Goal: Task Accomplishment & Management: Complete application form

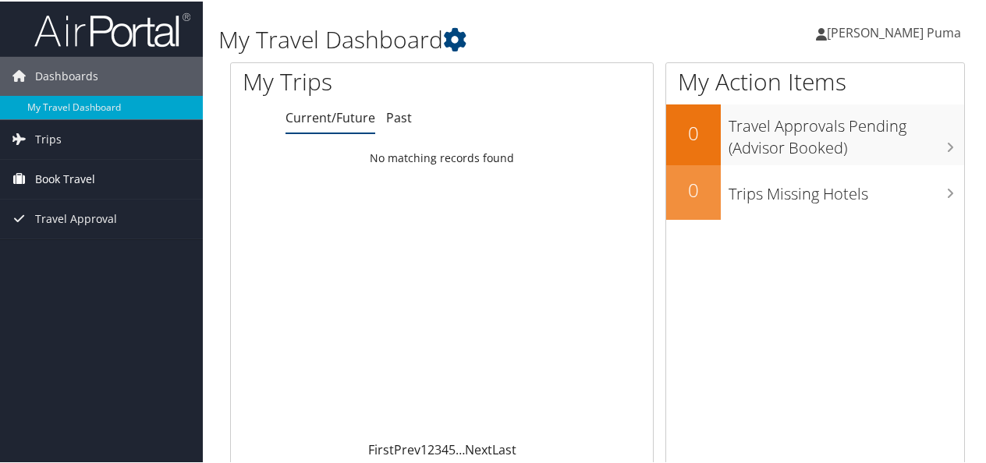
click at [74, 177] on span "Book Travel" at bounding box center [65, 177] width 60 height 39
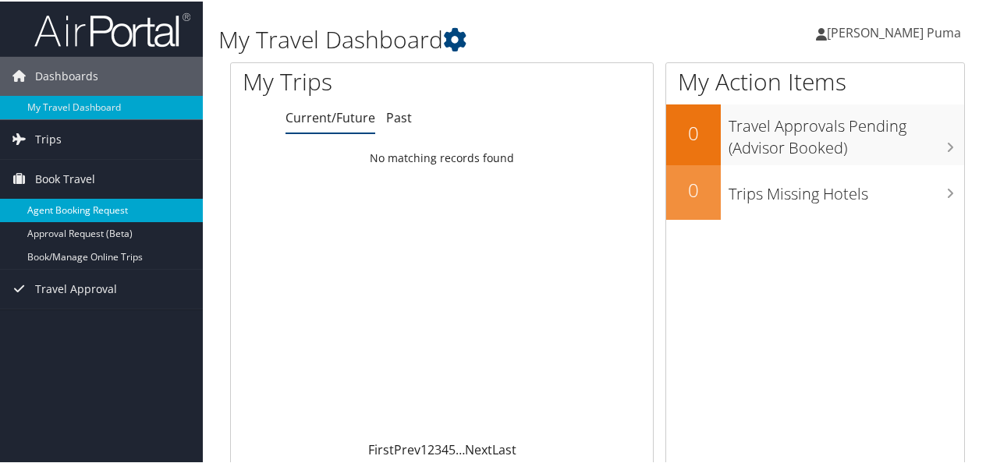
click at [72, 203] on link "Agent Booking Request" at bounding box center [101, 208] width 203 height 23
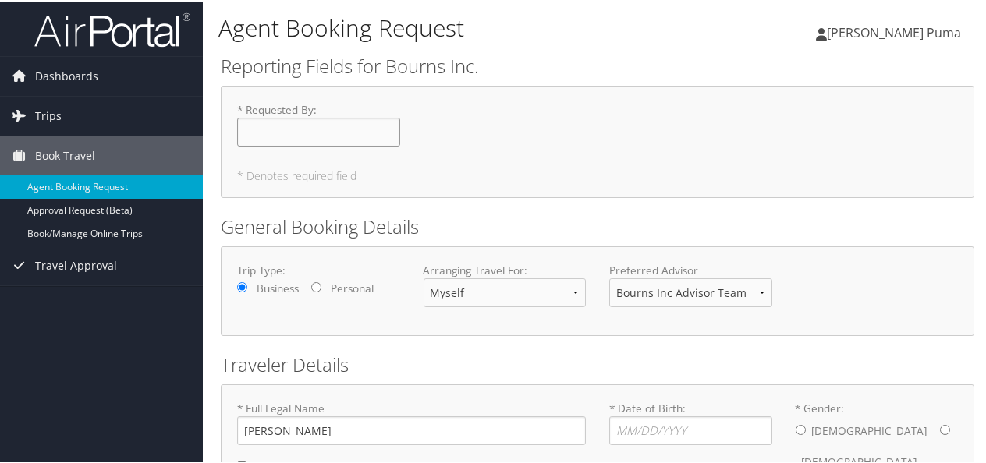
click at [297, 136] on input "* Requested By : Required" at bounding box center [318, 130] width 163 height 29
drag, startPoint x: 297, startPoint y: 136, endPoint x: 227, endPoint y: 105, distance: 76.8
click at [227, 105] on div "* Requested By : Required" at bounding box center [318, 129] width 186 height 57
click at [259, 122] on input "* Requested By : Required" at bounding box center [318, 130] width 163 height 29
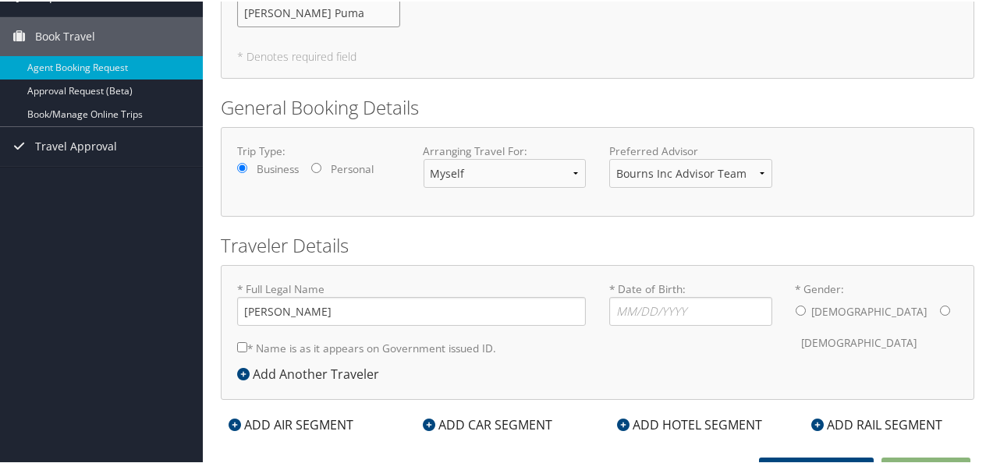
scroll to position [134, 0]
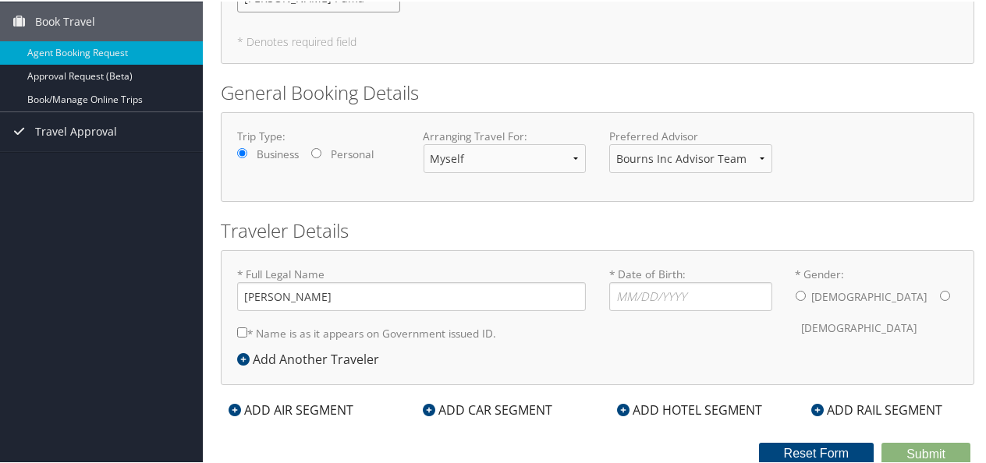
type input "[PERSON_NAME] Puma"
click at [670, 159] on select "Bourns Inc Advisor Team Corporate Advisor Team" at bounding box center [690, 157] width 163 height 29
click at [633, 282] on input "* Date of Birth: Invalid Date" at bounding box center [690, 295] width 163 height 29
click at [633, 282] on input "0" at bounding box center [690, 295] width 163 height 29
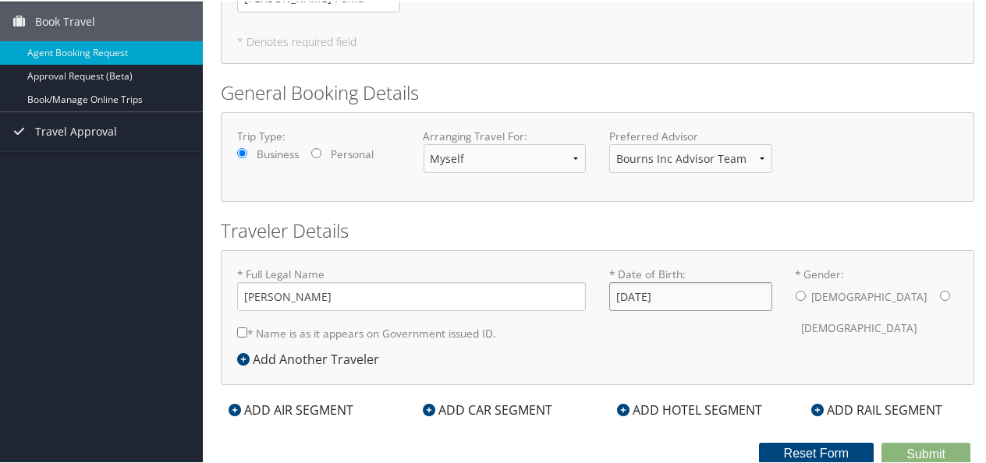
type input "[DATE]"
click at [796, 294] on input "* Gender: [DEMOGRAPHIC_DATA] [DEMOGRAPHIC_DATA]" at bounding box center [801, 294] width 10 height 10
radio input "true"
click at [438, 329] on label "* Name is as it appears on Government issued ID." at bounding box center [366, 332] width 259 height 29
click at [247, 329] on input "* Name is as it appears on Government issued ID." at bounding box center [242, 331] width 10 height 10
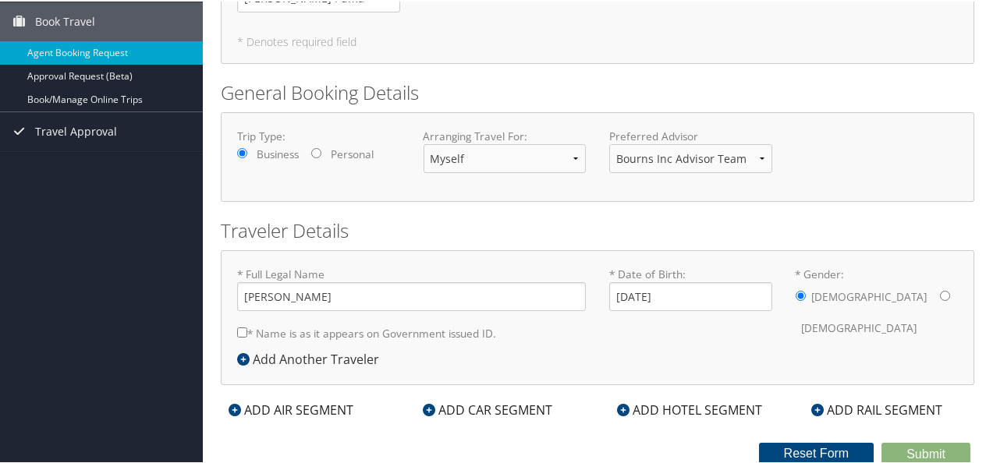
checkbox input "true"
click at [275, 410] on div "ADD AIR SEGMENT" at bounding box center [291, 408] width 140 height 19
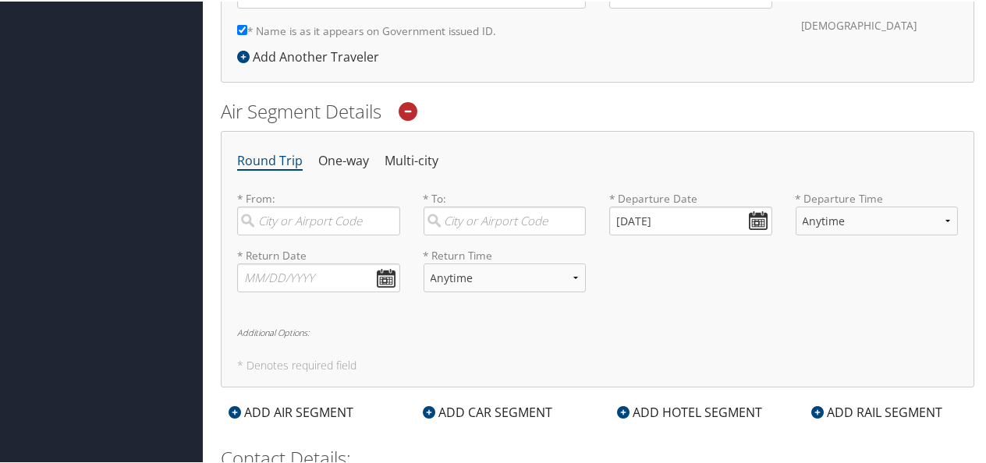
scroll to position [437, 0]
click at [332, 217] on input "search" at bounding box center [318, 219] width 163 height 29
click at [325, 247] on div "[GEOGRAPHIC_DATA] (LAX CA)" at bounding box center [321, 262] width 142 height 40
click at [325, 234] on input "lax" at bounding box center [318, 219] width 163 height 29
type input "[GEOGRAPHIC_DATA] (LAX CA)"
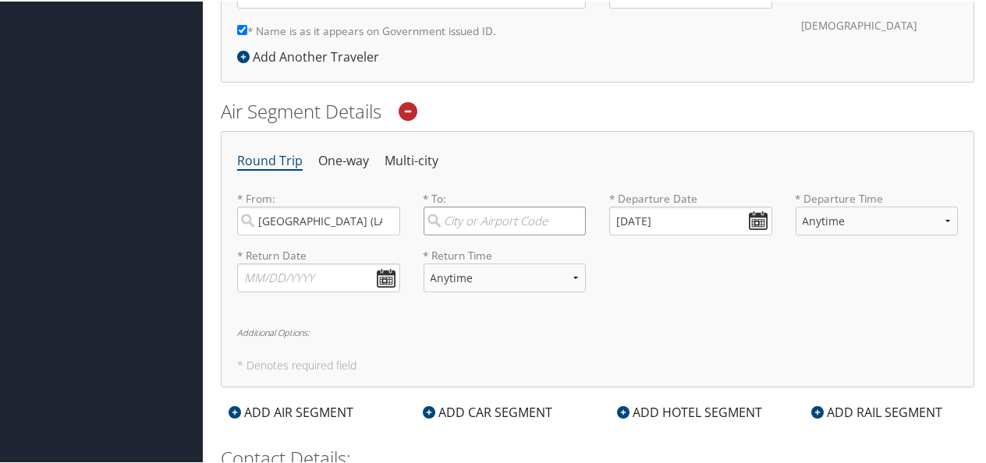
click at [457, 213] on input "search" at bounding box center [505, 219] width 163 height 29
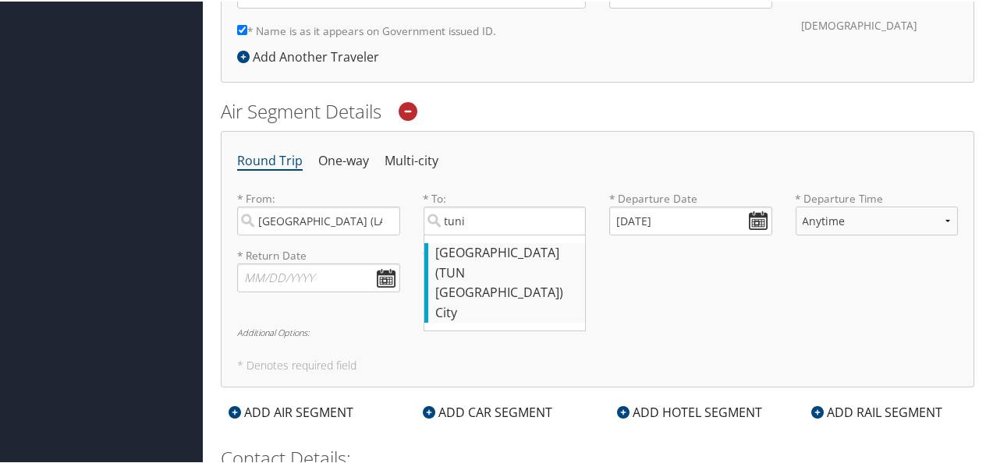
click at [455, 249] on div "[GEOGRAPHIC_DATA] ([GEOGRAPHIC_DATA] [GEOGRAPHIC_DATA])" at bounding box center [507, 272] width 142 height 60
click at [455, 234] on input "tuni" at bounding box center [505, 219] width 163 height 29
type input "[GEOGRAPHIC_DATA] ([GEOGRAPHIC_DATA] [GEOGRAPHIC_DATA])"
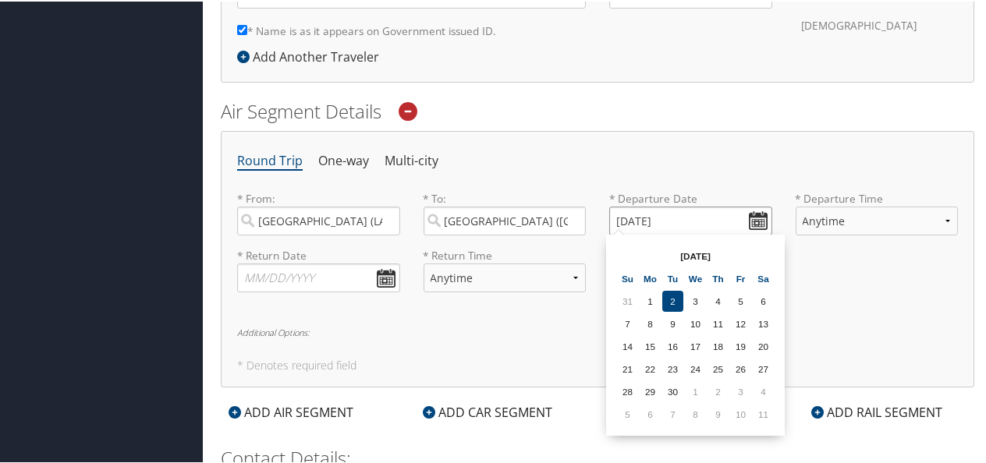
click at [645, 216] on input "[DATE]" at bounding box center [690, 219] width 163 height 29
click at [756, 343] on td "20" at bounding box center [763, 345] width 21 height 21
type input "[DATE]"
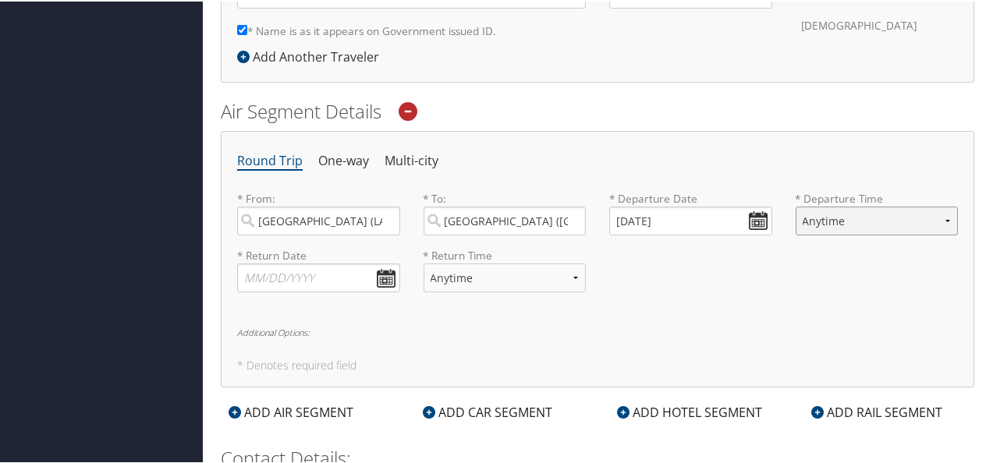
click at [845, 205] on select "Anytime Early Morning (5AM-7AM) Morning (7AM-12PM) Afternoon (12PM-5PM) Evening…" at bounding box center [877, 219] width 163 height 29
click at [841, 211] on select "Anytime Early Morning (5AM-7AM) Morning (7AM-12PM) Afternoon (12PM-5PM) Evening…" at bounding box center [877, 219] width 163 height 29
select select "9:00 PM"
click at [796, 205] on select "Anytime Early Morning (5AM-7AM) Morning (7AM-12PM) Afternoon (12PM-5PM) Evening…" at bounding box center [877, 219] width 163 height 29
click at [281, 273] on input "text" at bounding box center [318, 276] width 163 height 29
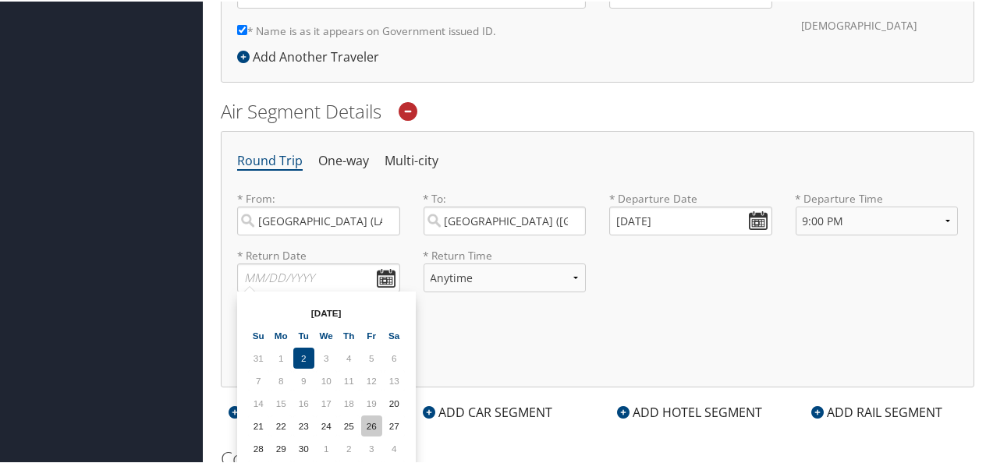
click at [368, 421] on td "26" at bounding box center [371, 424] width 21 height 21
type input "[DATE]"
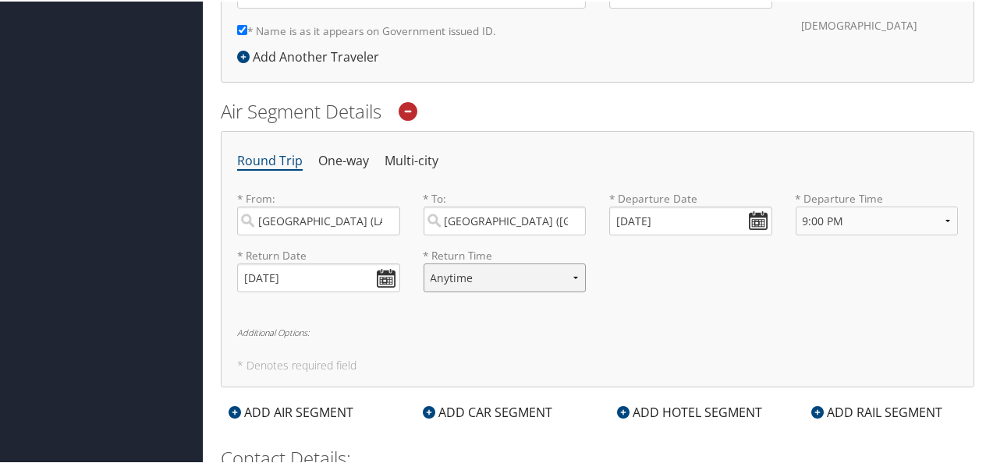
click at [446, 264] on select "Anytime Early Morning (5AM-7AM) Morning (7AM-12PM) Afternoon (12PM-5PM) Evening…" at bounding box center [505, 276] width 163 height 29
select select "2:00 AM"
click at [424, 262] on select "Anytime Early Morning (5AM-7AM) Morning (7AM-12PM) Afternoon (12PM-5PM) Evening…" at bounding box center [505, 276] width 163 height 29
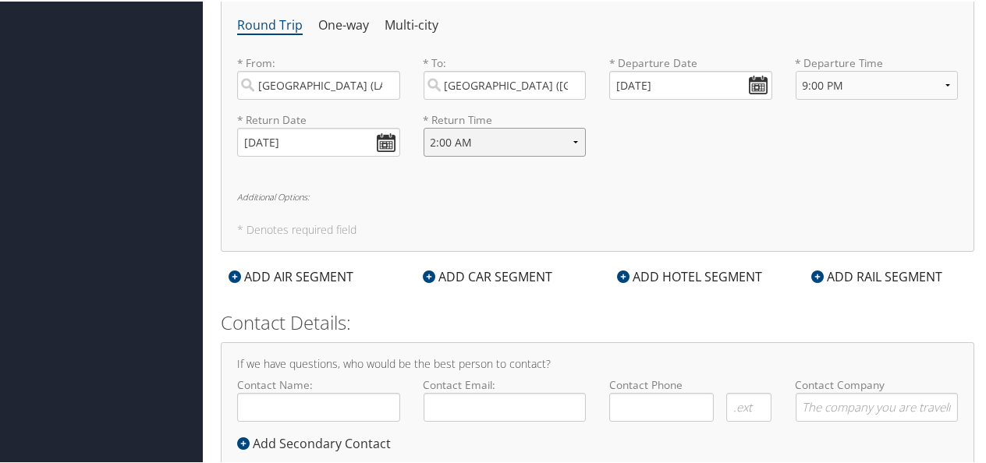
scroll to position [614, 0]
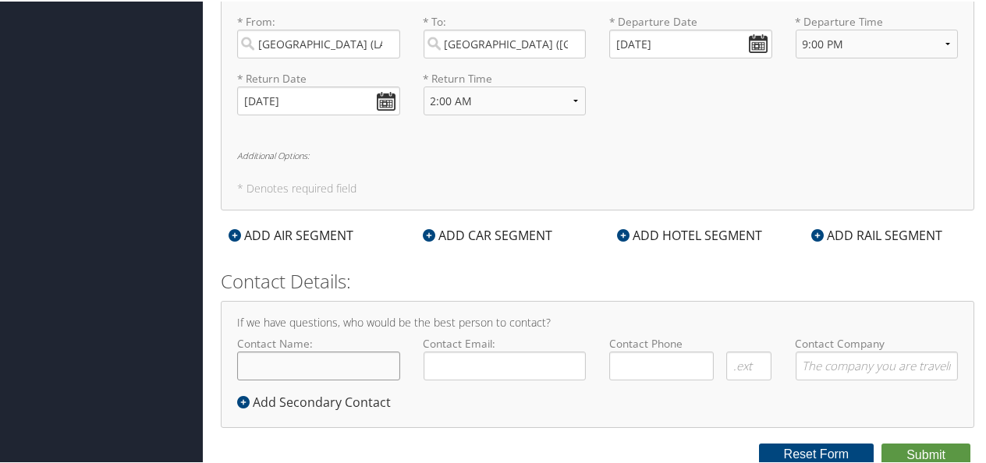
click at [279, 367] on input "Contact Name:" at bounding box center [318, 364] width 163 height 29
type input "[PERSON_NAME] Puma"
type input "[PERSON_NAME][EMAIL_ADDRESS][PERSON_NAME][DOMAIN_NAME]"
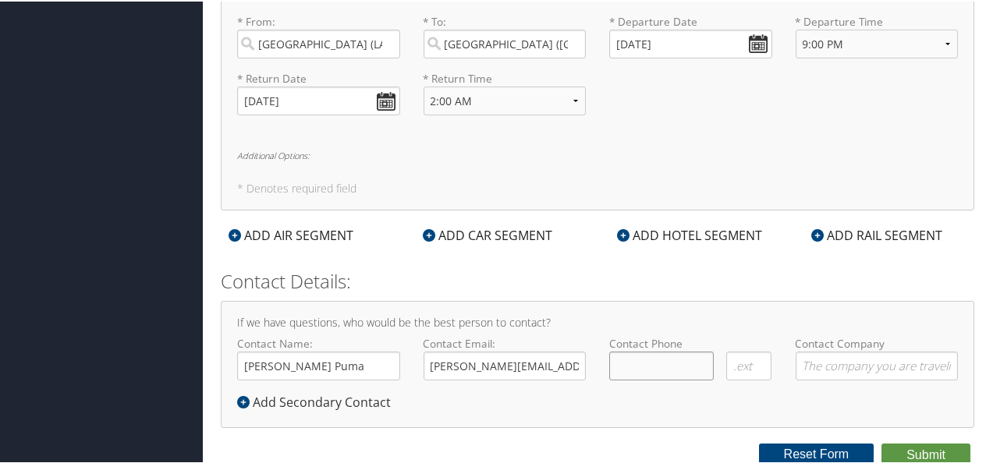
type input "( ) -"
type input "Bourns, Inc."
click at [651, 366] on input "( ) -" at bounding box center [661, 364] width 105 height 29
click at [632, 371] on input "( ) -" at bounding box center [661, 364] width 105 height 29
type input "[PHONE_NUMBER]"
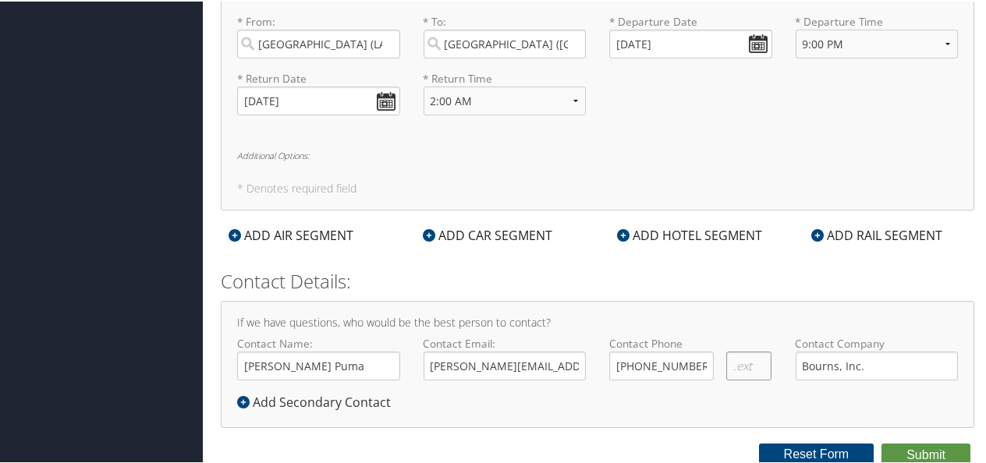
scroll to position [476, 0]
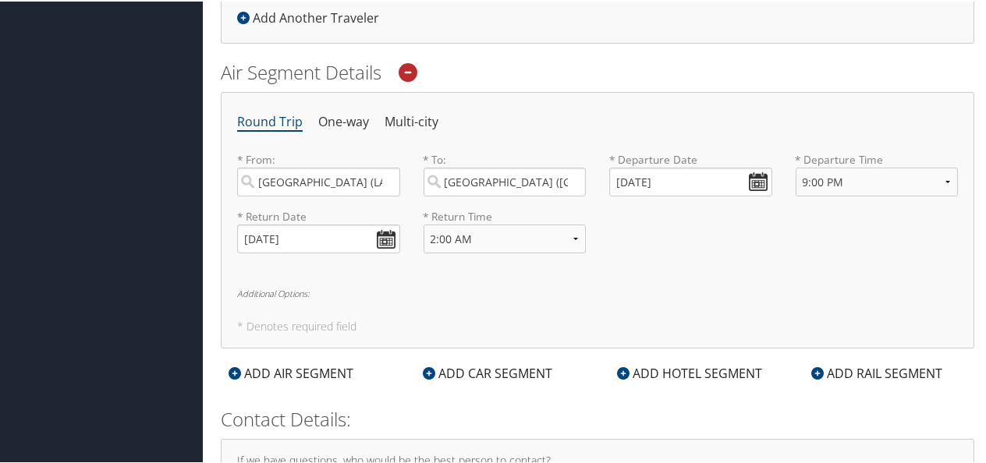
click at [253, 370] on div "ADD AIR SEGMENT" at bounding box center [291, 372] width 140 height 19
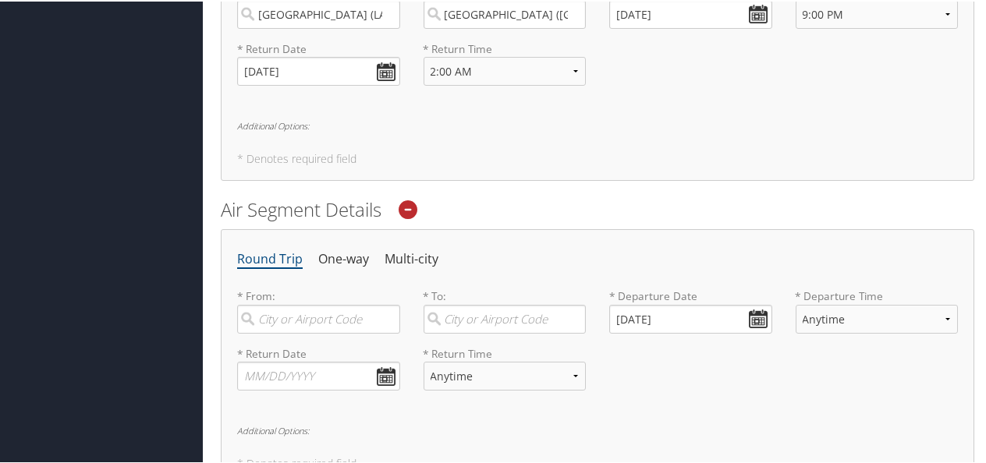
scroll to position [643, 0]
click at [406, 209] on icon at bounding box center [408, 209] width 19 height 19
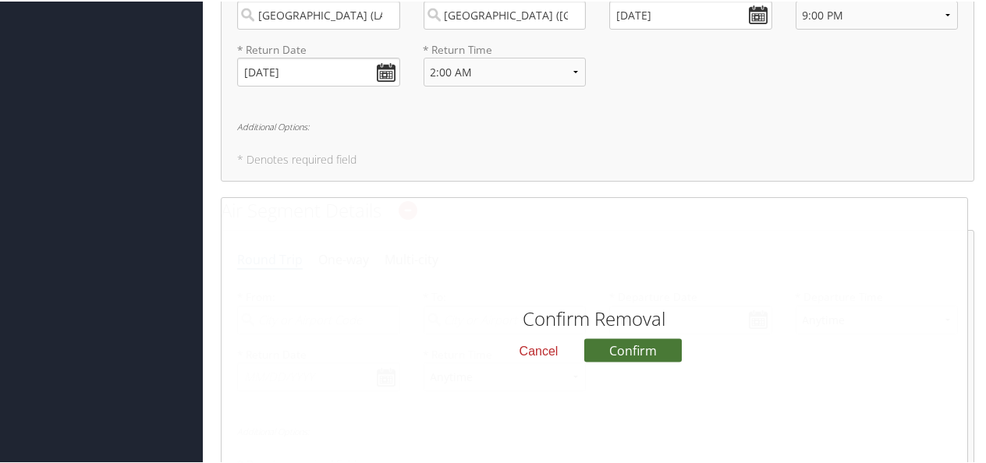
click at [624, 349] on button "Confirm" at bounding box center [633, 349] width 98 height 23
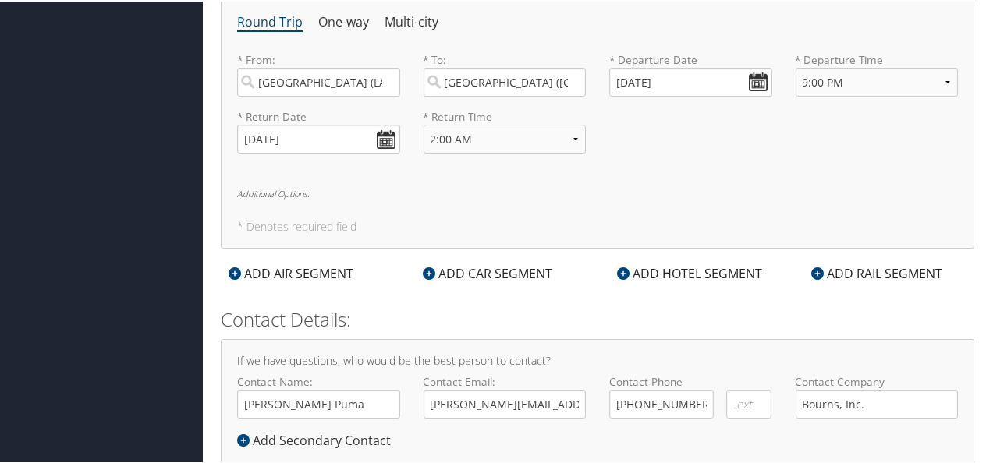
scroll to position [614, 0]
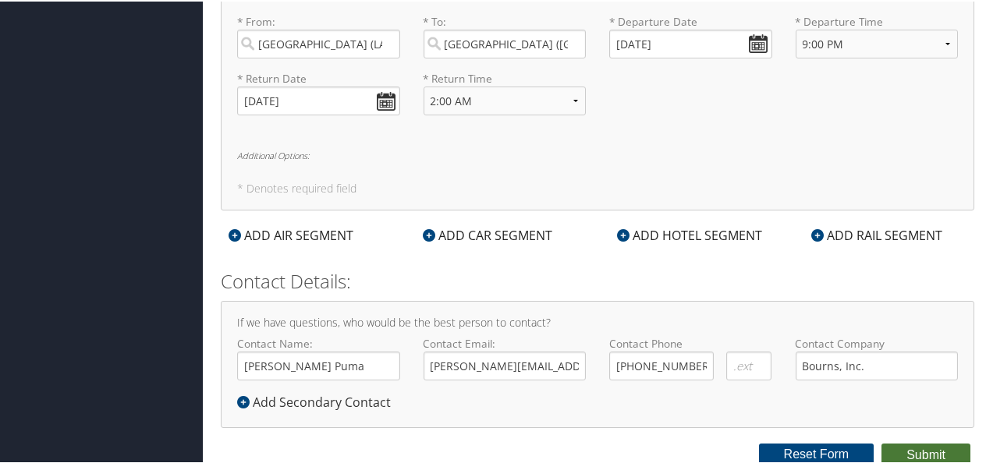
click at [902, 449] on button "Submit" at bounding box center [926, 453] width 89 height 23
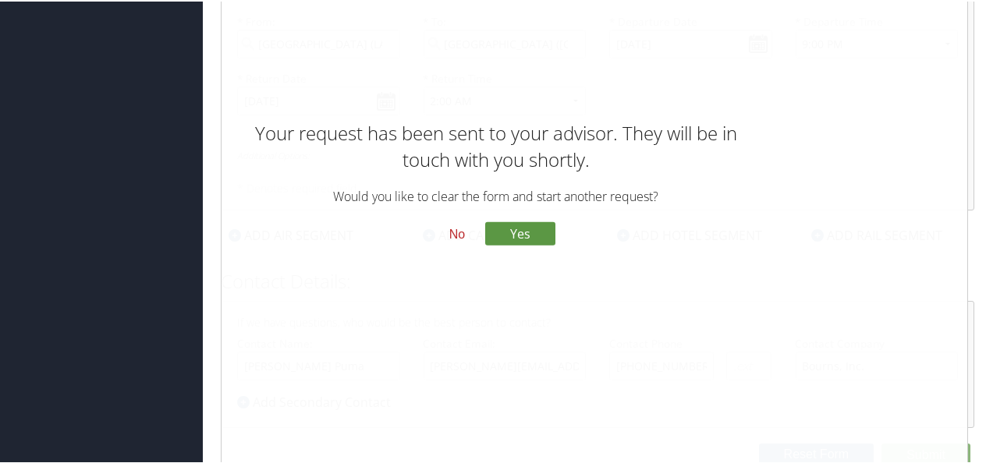
click at [456, 228] on button "No" at bounding box center [457, 232] width 41 height 27
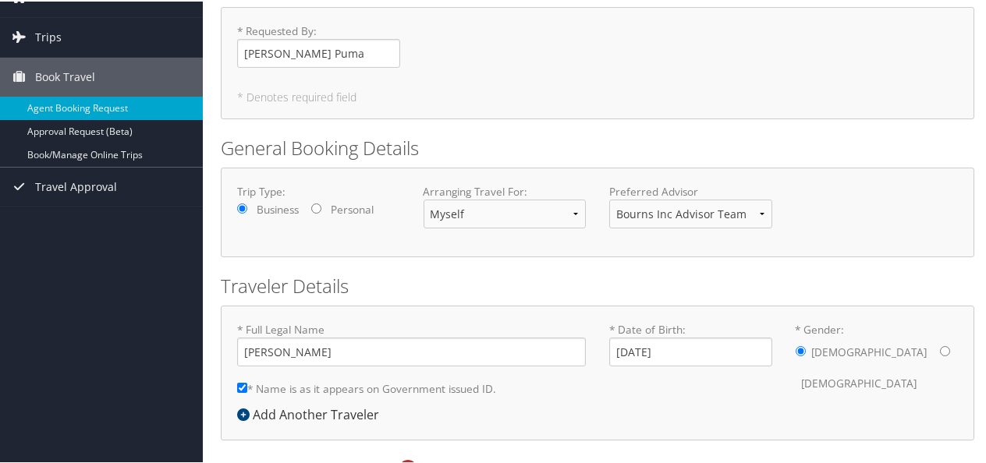
scroll to position [0, 0]
